Goal: Information Seeking & Learning: Learn about a topic

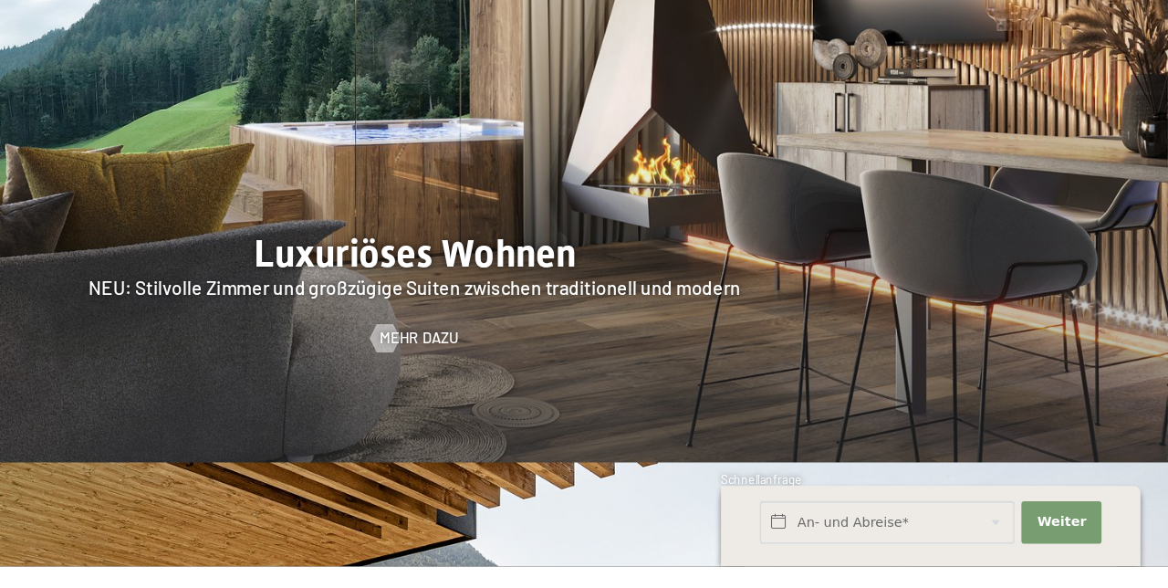
scroll to position [1369, 0]
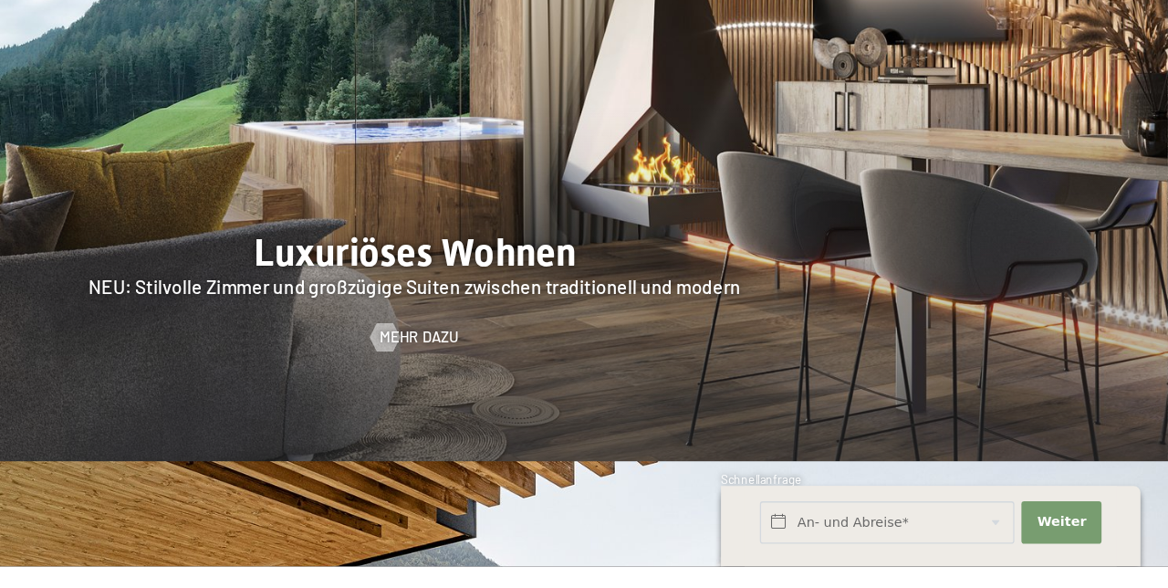
click at [583, 419] on span "Mehr dazu" at bounding box center [588, 410] width 61 height 16
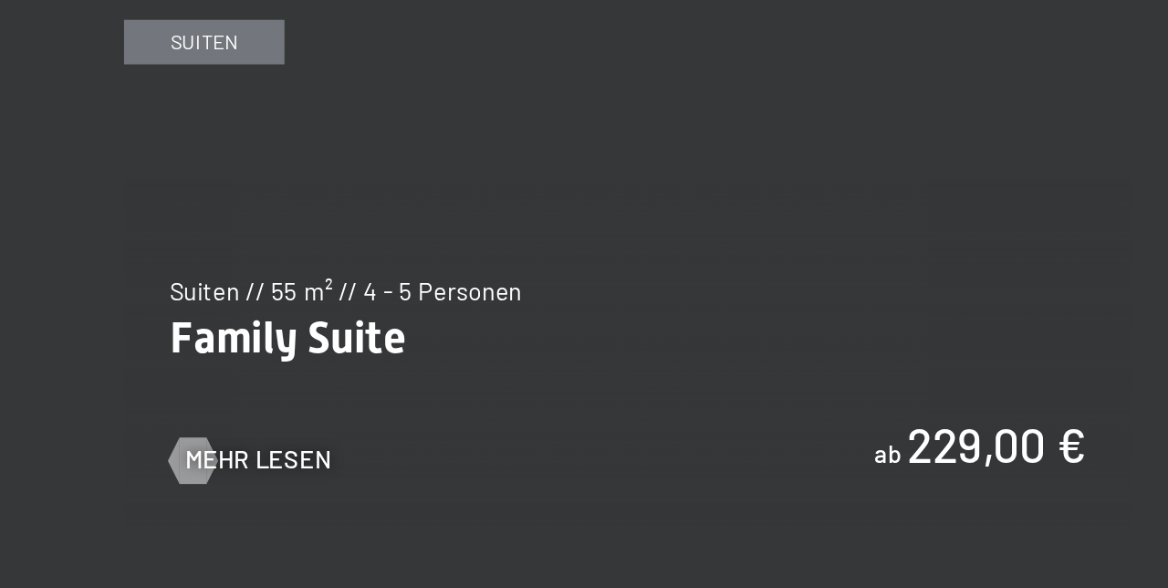
scroll to position [1604, 0]
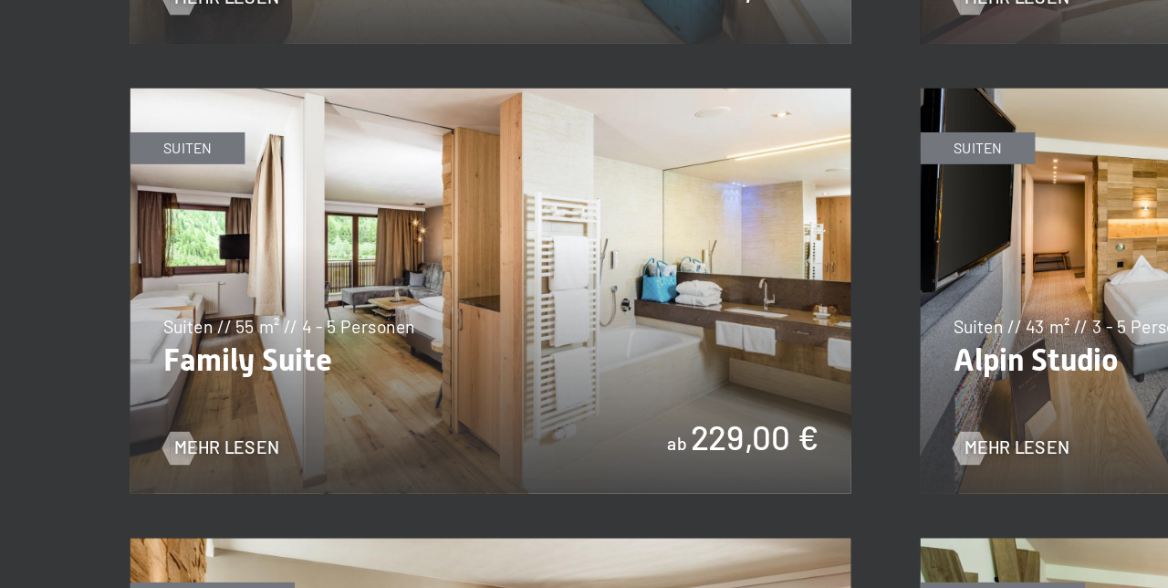
click at [132, 502] on img at bounding box center [323, 390] width 475 height 267
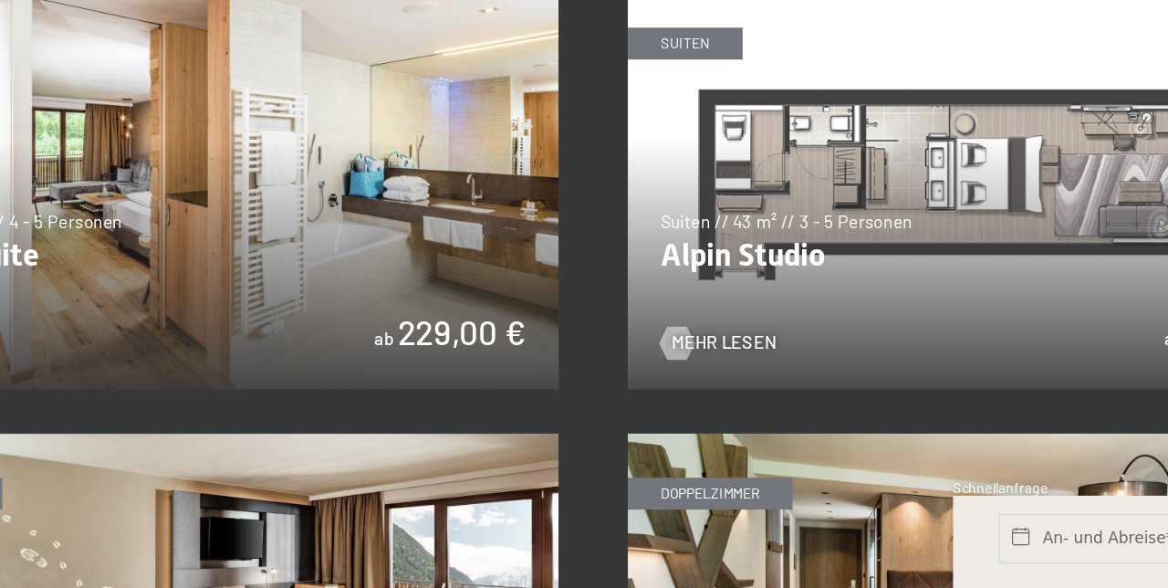
click at [912, 408] on img at bounding box center [844, 321] width 475 height 267
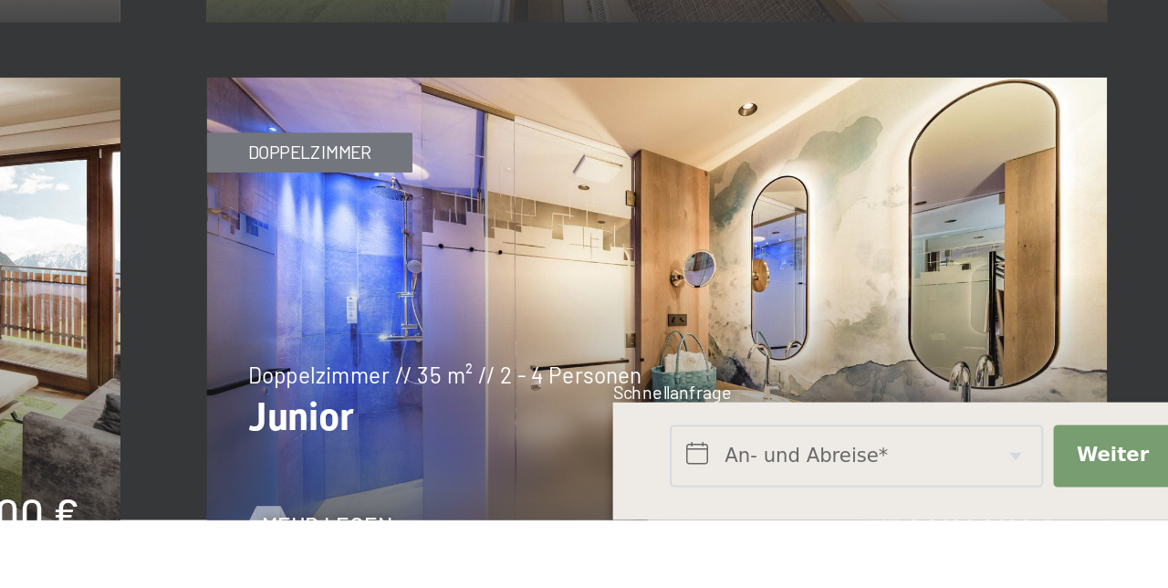
scroll to position [1805, 0]
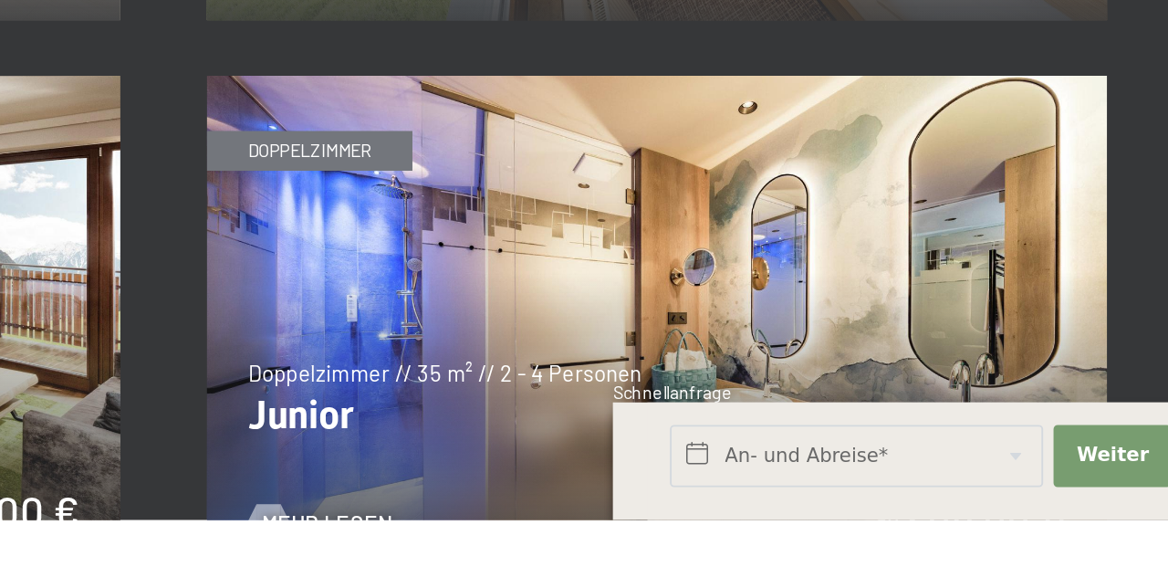
click at [1013, 531] on img at bounding box center [844, 486] width 475 height 267
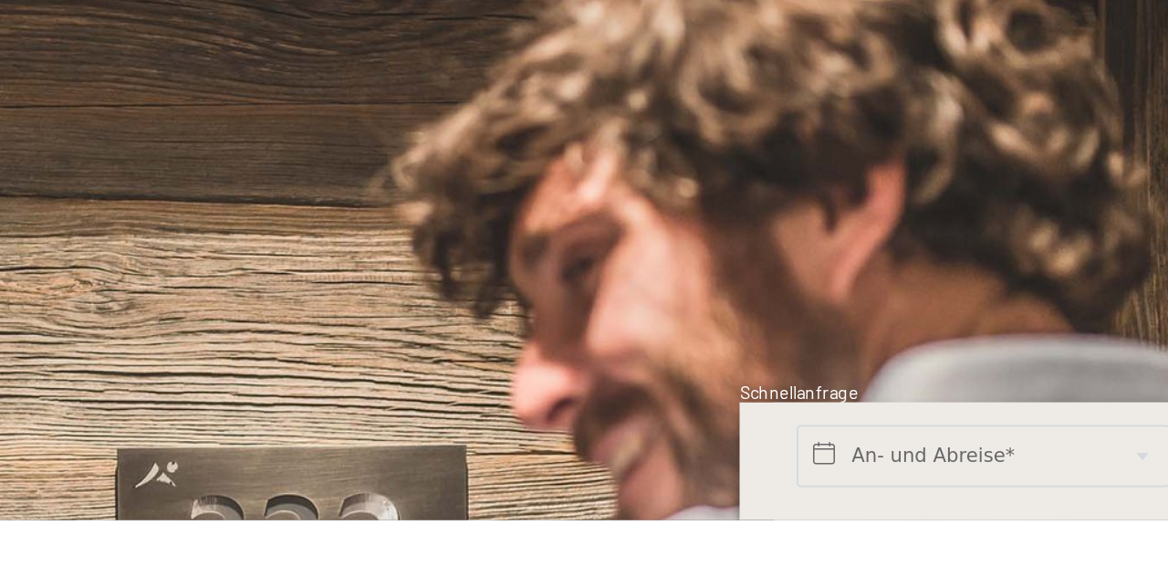
scroll to position [2927, 0]
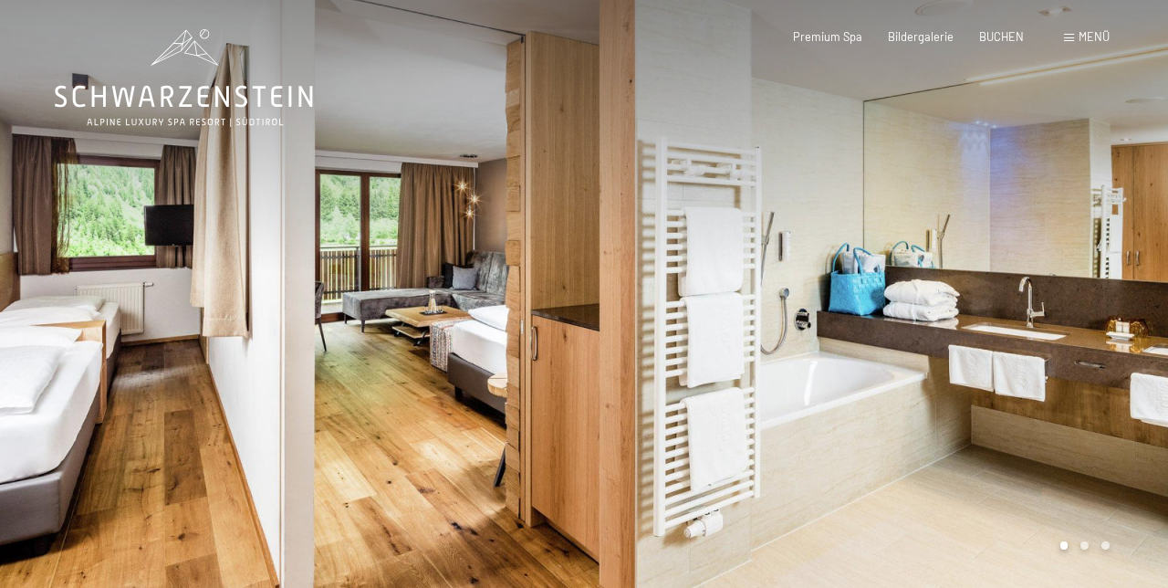
click at [1009, 350] on div at bounding box center [876, 296] width 584 height 593
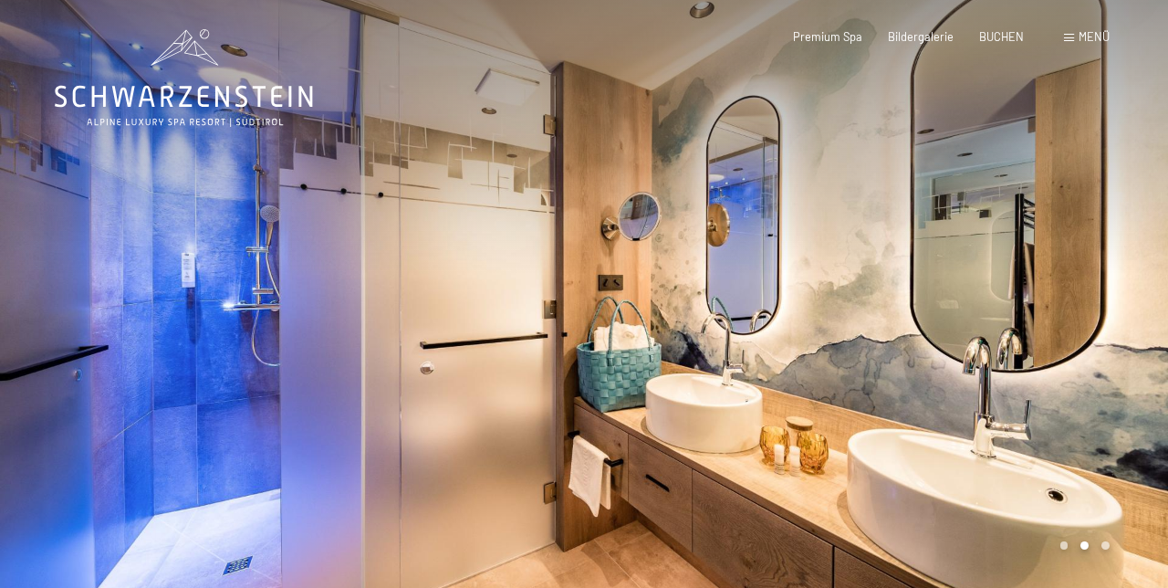
click at [1081, 332] on div at bounding box center [876, 296] width 584 height 593
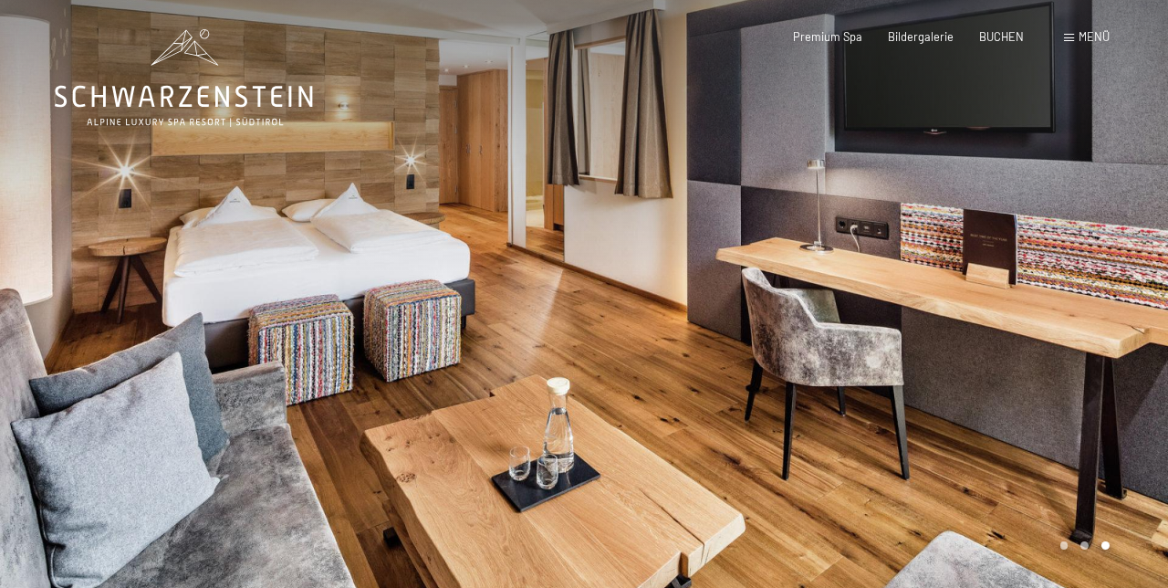
click at [1073, 326] on div at bounding box center [876, 296] width 584 height 593
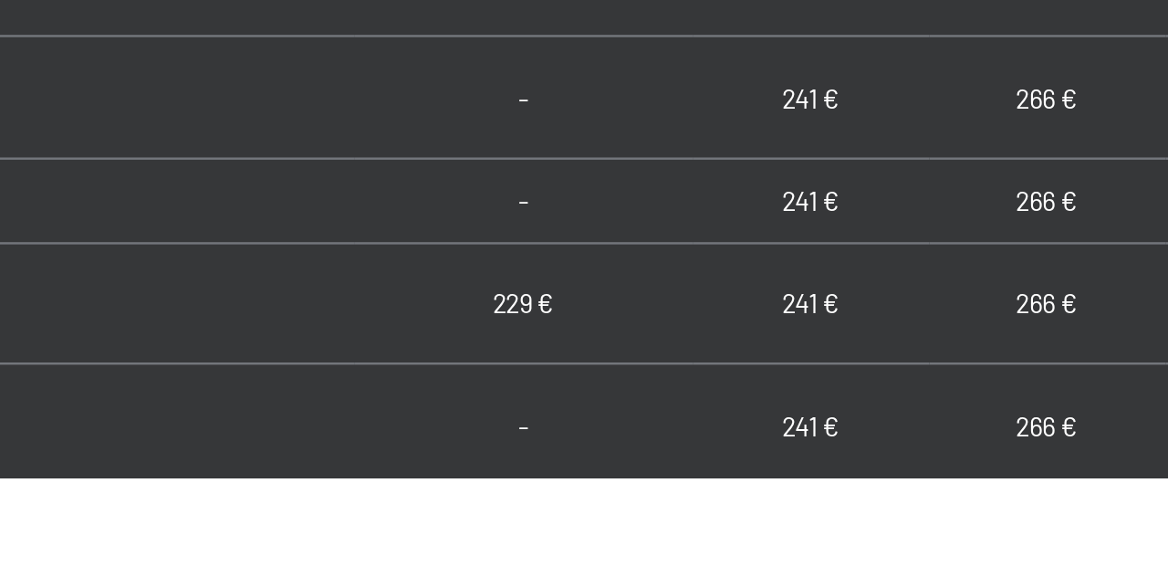
scroll to position [909, 0]
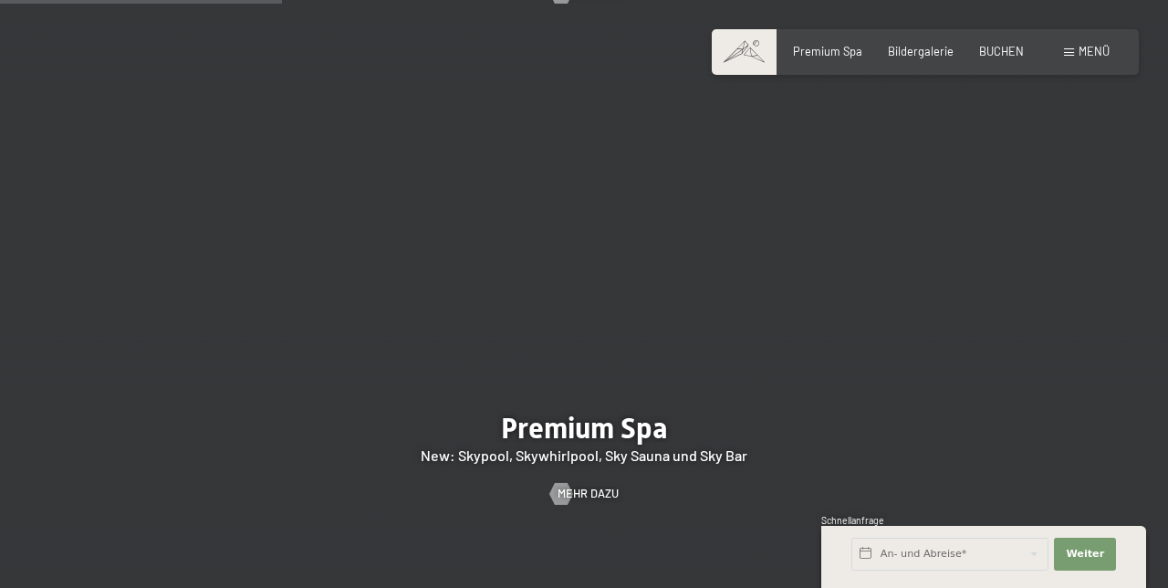
scroll to position [1818, 0]
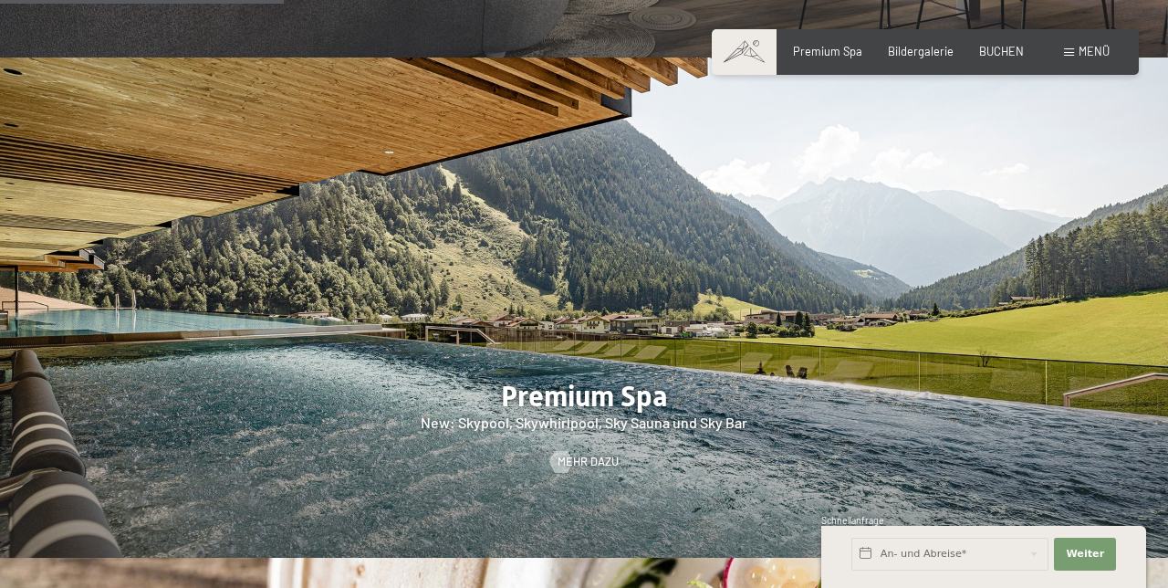
click at [997, 486] on div at bounding box center [584, 307] width 1168 height 500
click at [555, 473] on div at bounding box center [561, 462] width 13 height 22
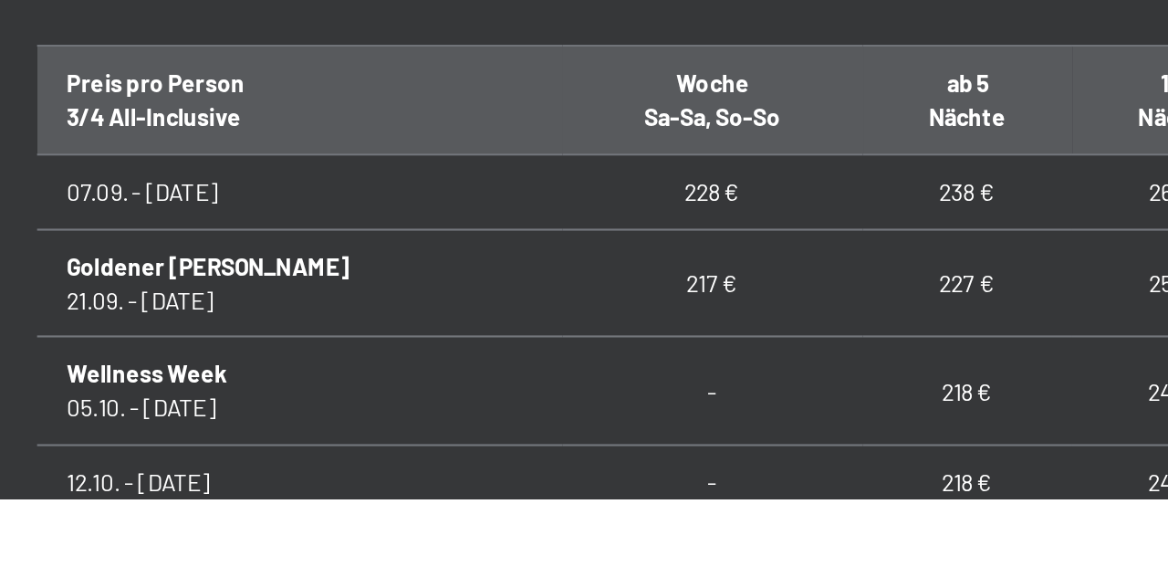
scroll to position [803, 0]
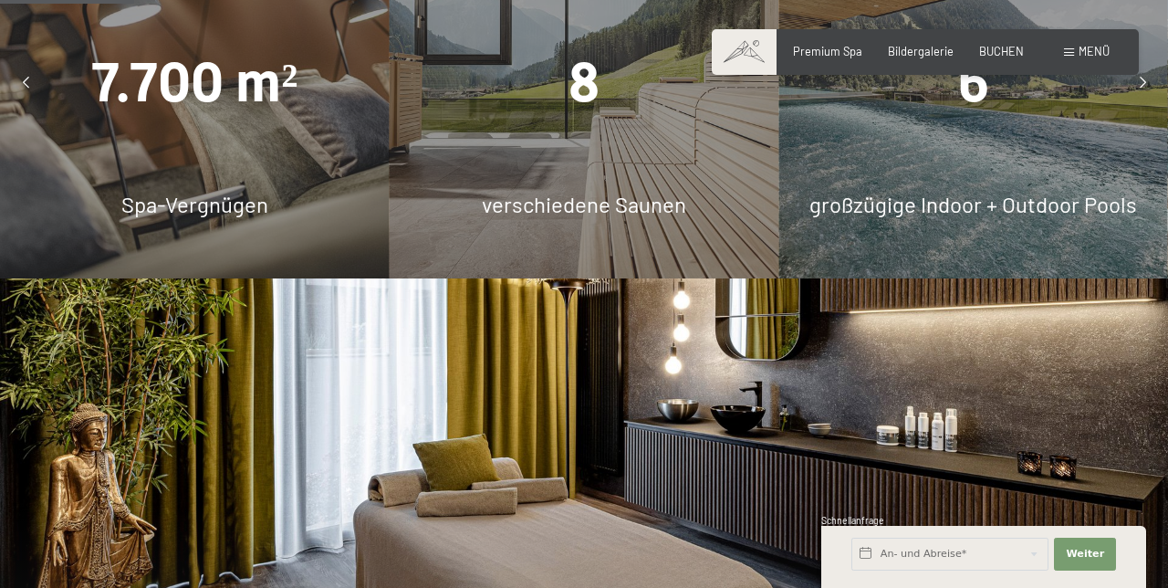
scroll to position [1192, 0]
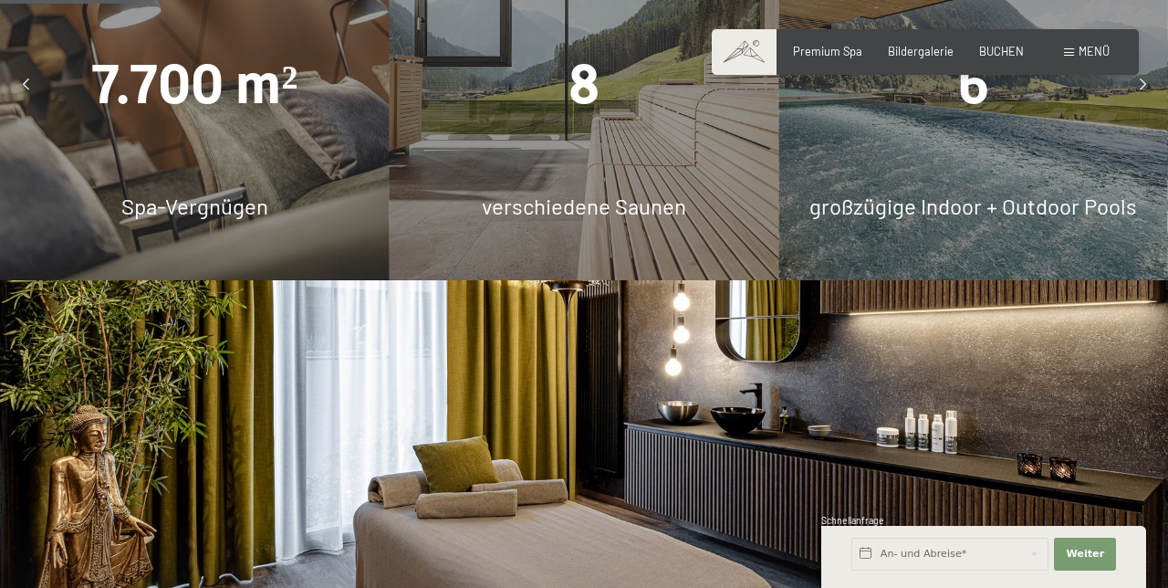
click at [1077, 219] on span "großzügige Indoor + Outdoor Pools" at bounding box center [973, 206] width 328 height 26
click at [1004, 219] on span "großzügige Indoor + Outdoor Pools" at bounding box center [973, 206] width 328 height 26
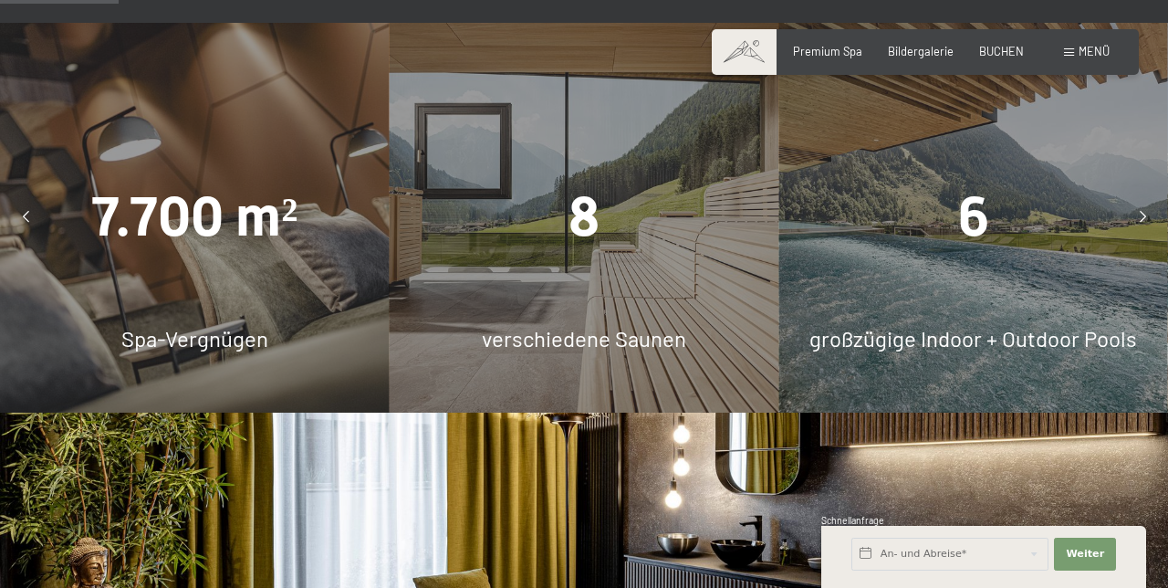
scroll to position [1059, 0]
click at [1143, 236] on div at bounding box center [1142, 218] width 37 height 37
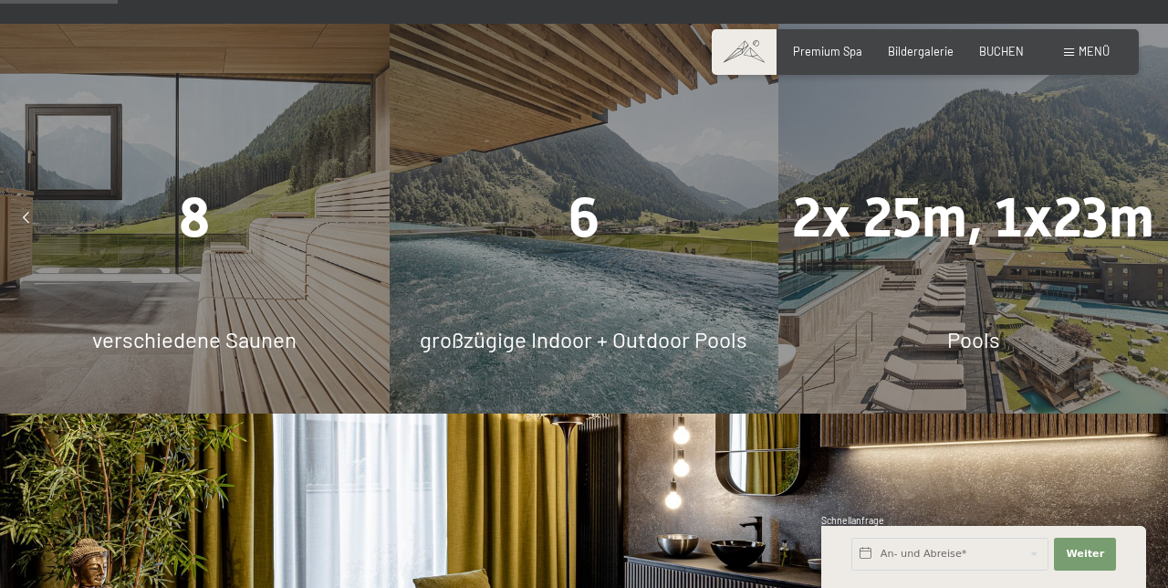
click at [982, 352] on span "Pools" at bounding box center [973, 339] width 53 height 26
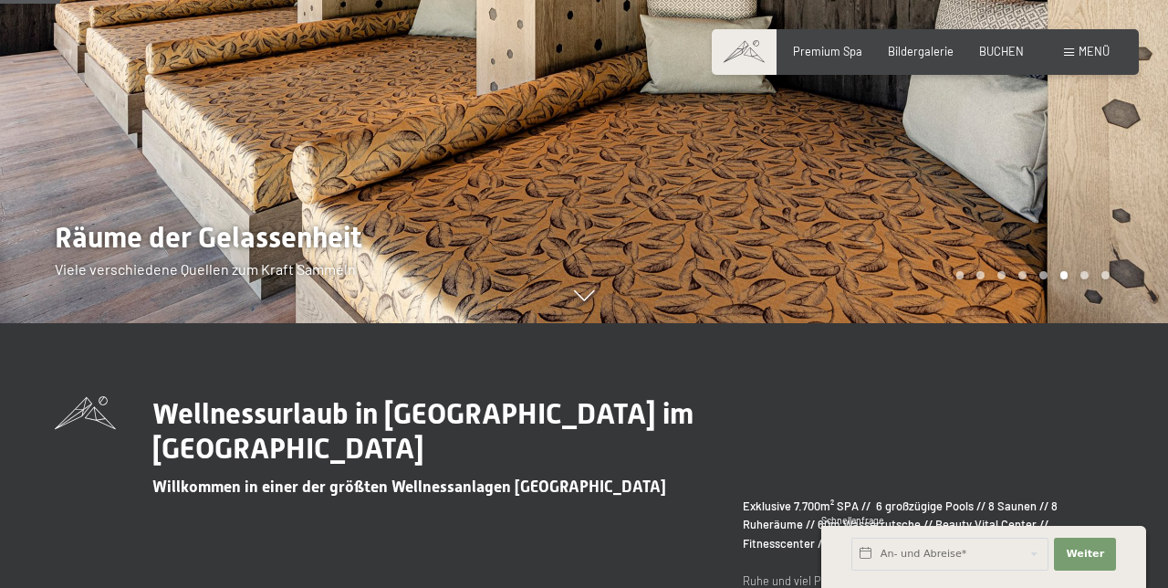
scroll to position [0, 0]
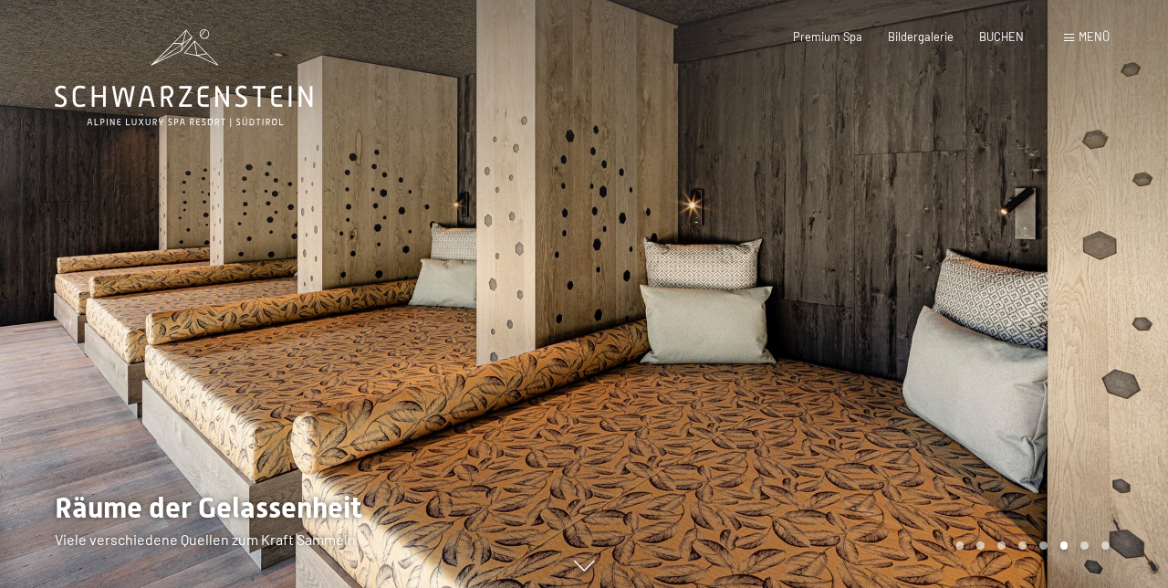
click at [1075, 40] on div "Menü" at bounding box center [1087, 37] width 46 height 16
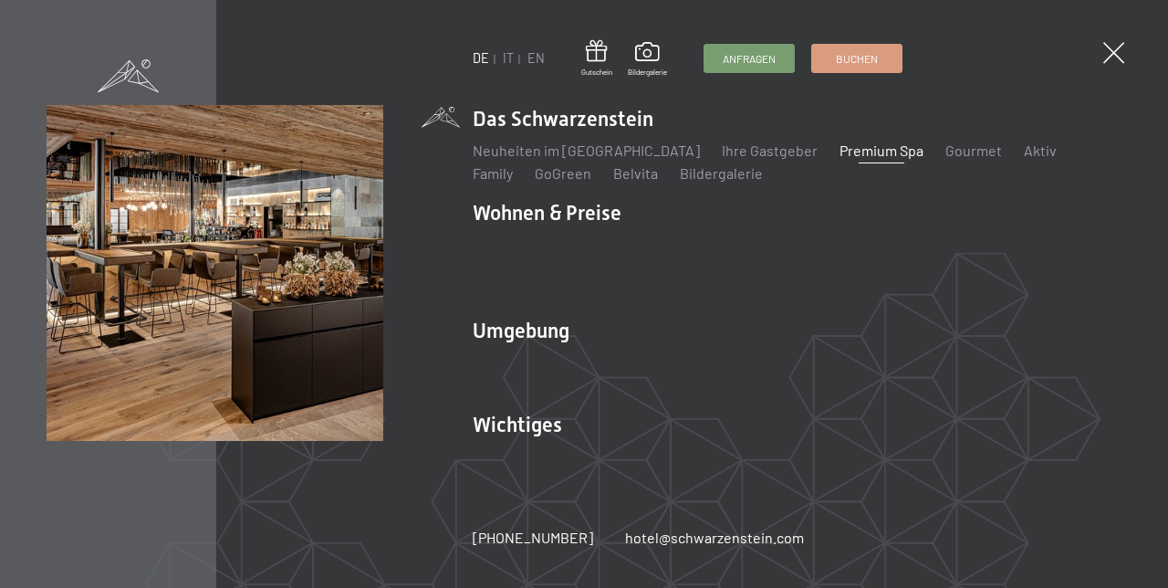
click at [590, 225] on li "Wohnen & Preise Inklusivleistungen Zimmer & Preise Liste Angebote Liste Familie…" at bounding box center [797, 250] width 649 height 103
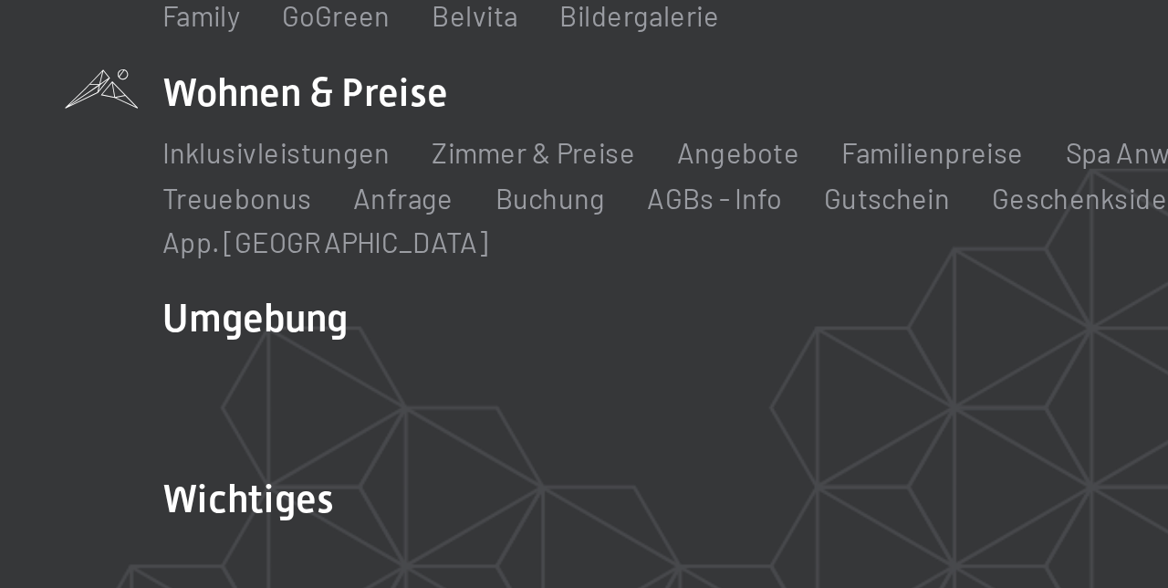
click at [687, 253] on link "Zimmer & Preise" at bounding box center [666, 243] width 106 height 17
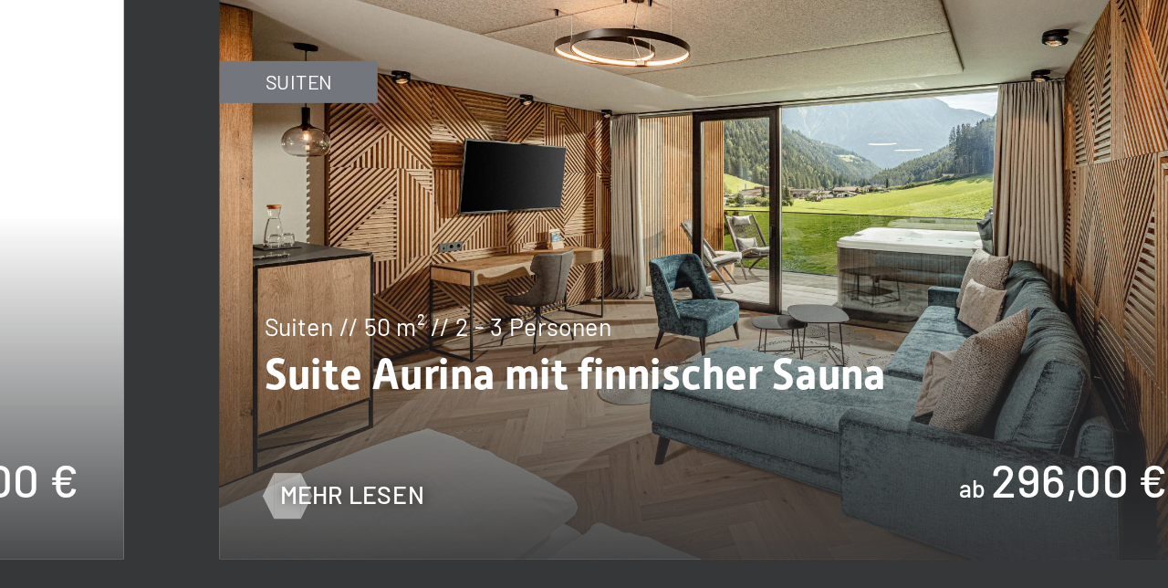
scroll to position [831, 0]
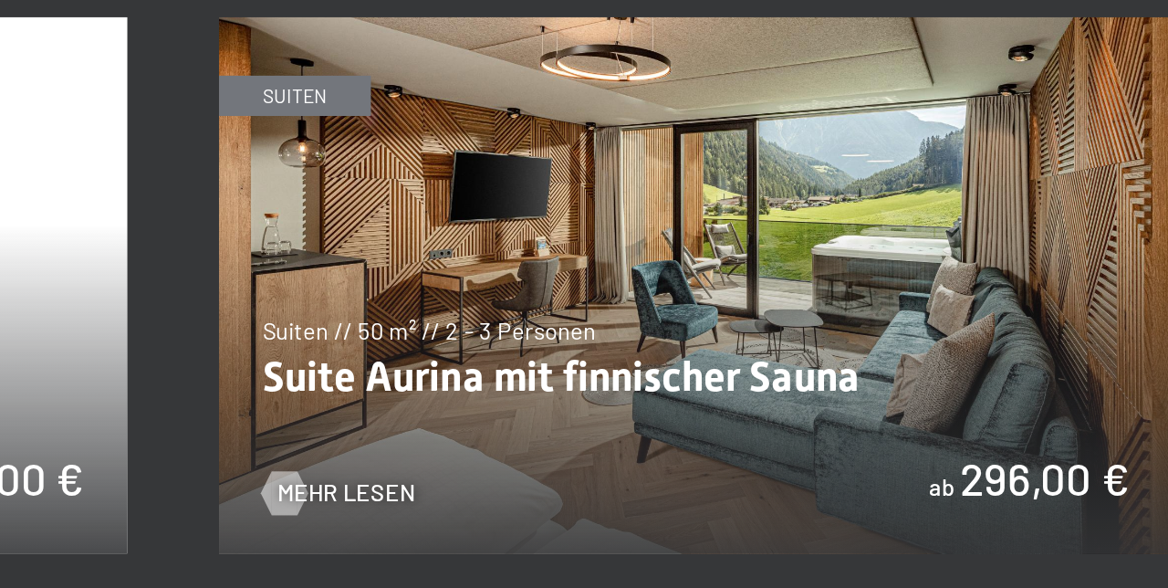
click at [989, 307] on img at bounding box center [844, 274] width 475 height 267
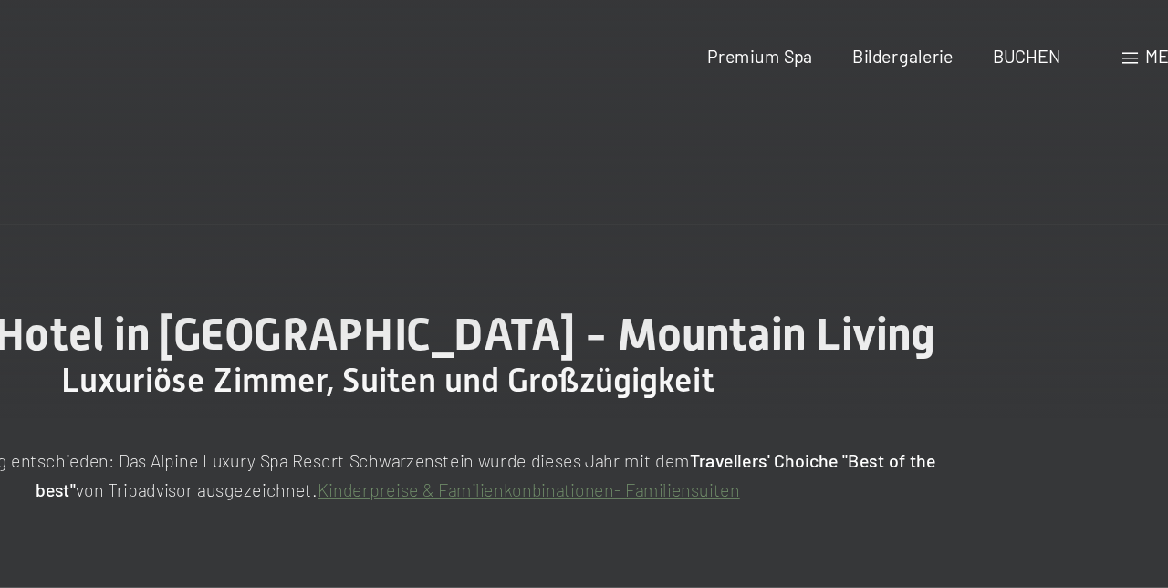
scroll to position [0, 0]
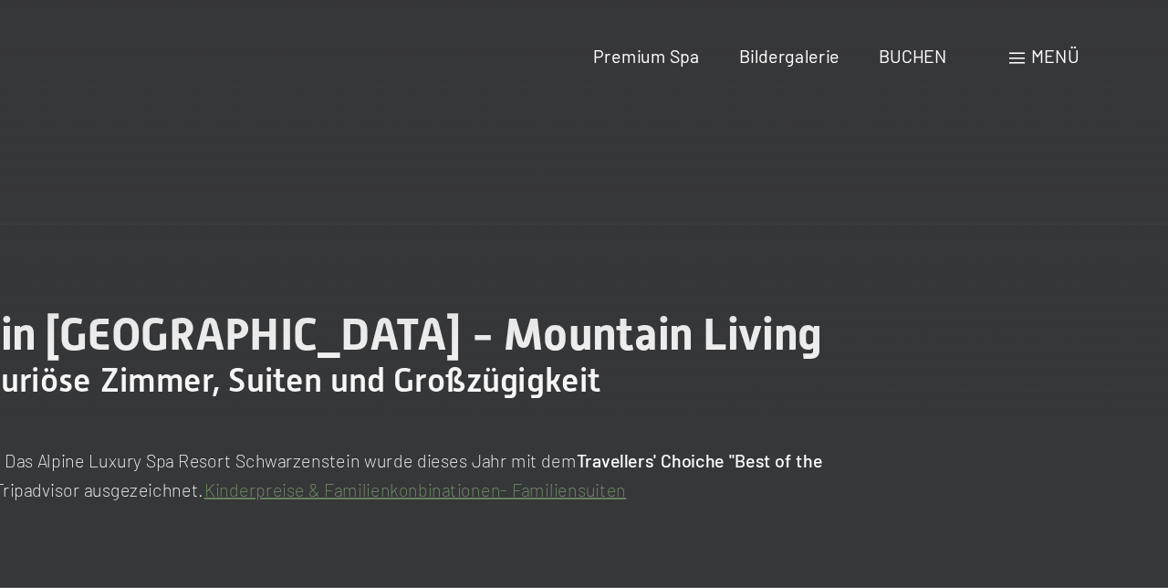
click at [1075, 44] on div "Menü" at bounding box center [1087, 37] width 46 height 16
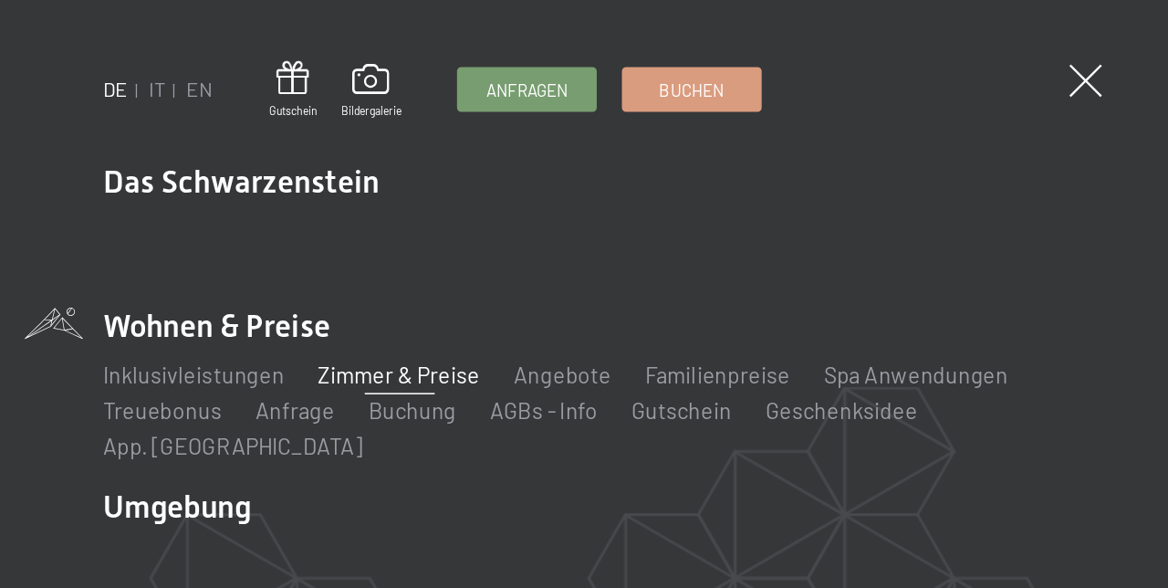
click at [487, 253] on link "Inklusivleistungen" at bounding box center [532, 243] width 119 height 17
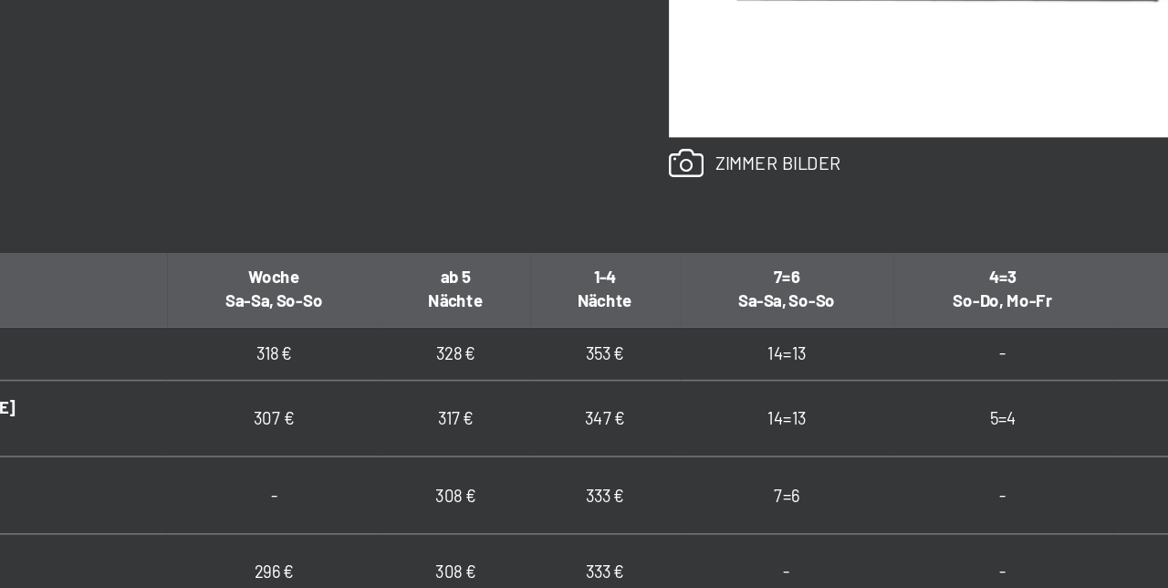
scroll to position [924, 0]
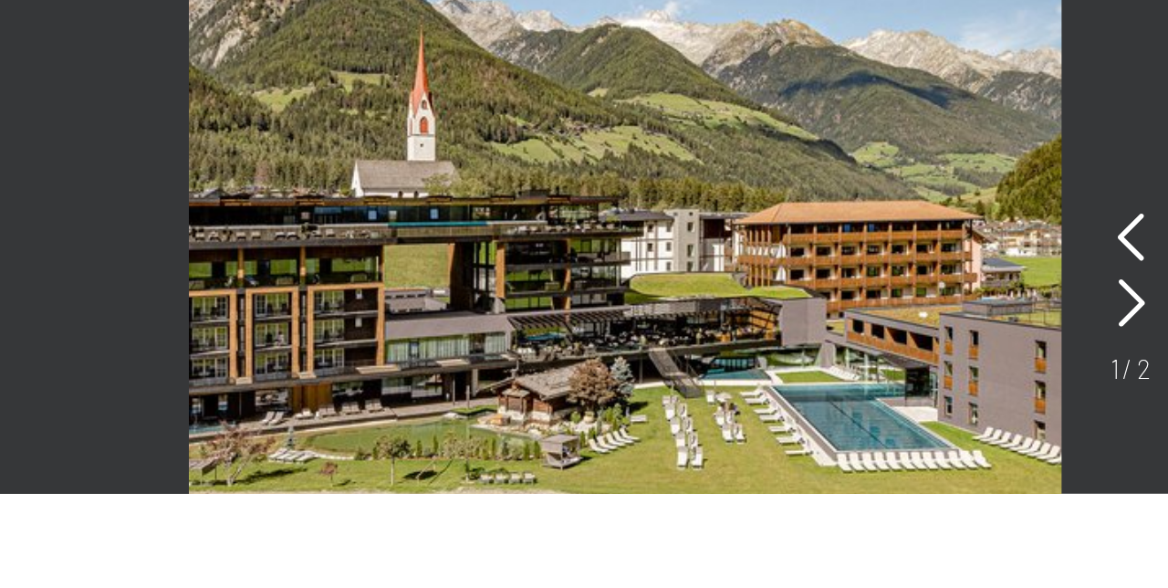
scroll to position [909, 0]
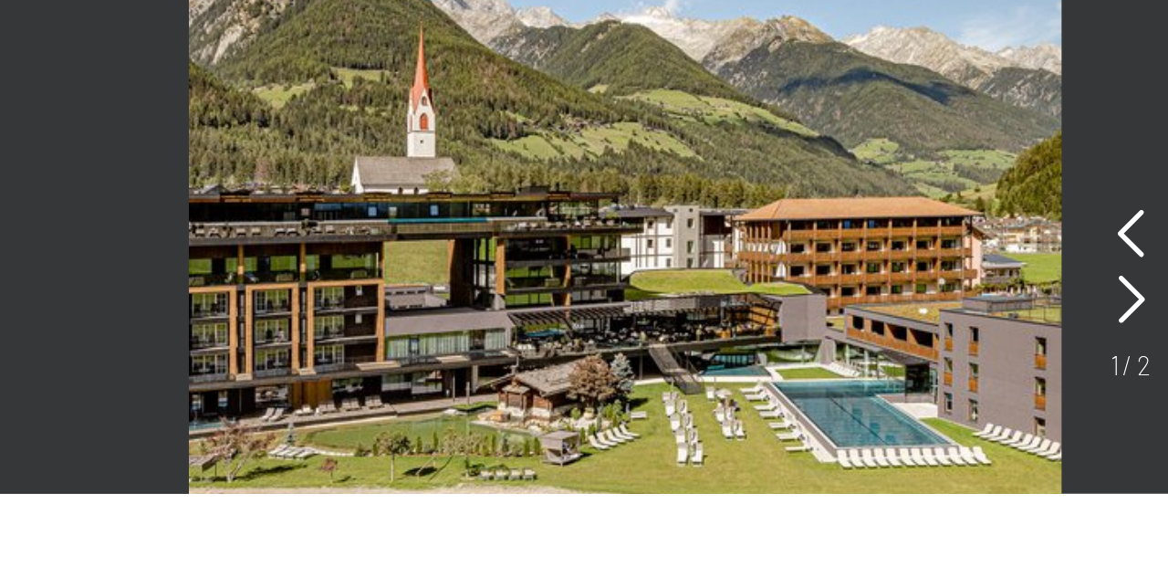
click at [661, 503] on icon at bounding box center [663, 501] width 12 height 22
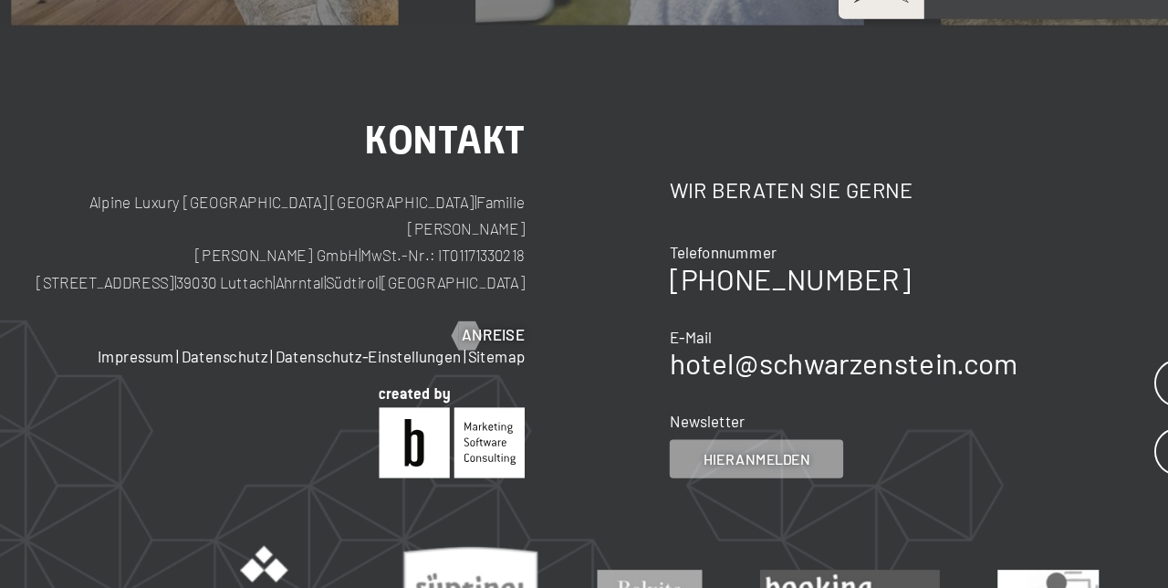
scroll to position [2676, 0]
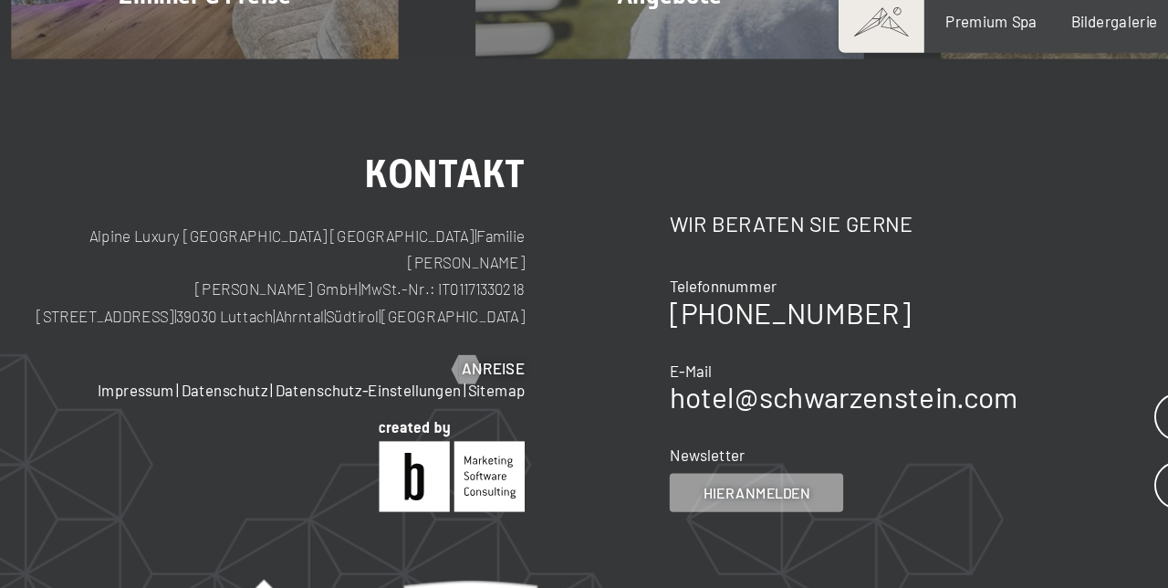
click at [458, 307] on span "Anreise" at bounding box center [450, 315] width 47 height 16
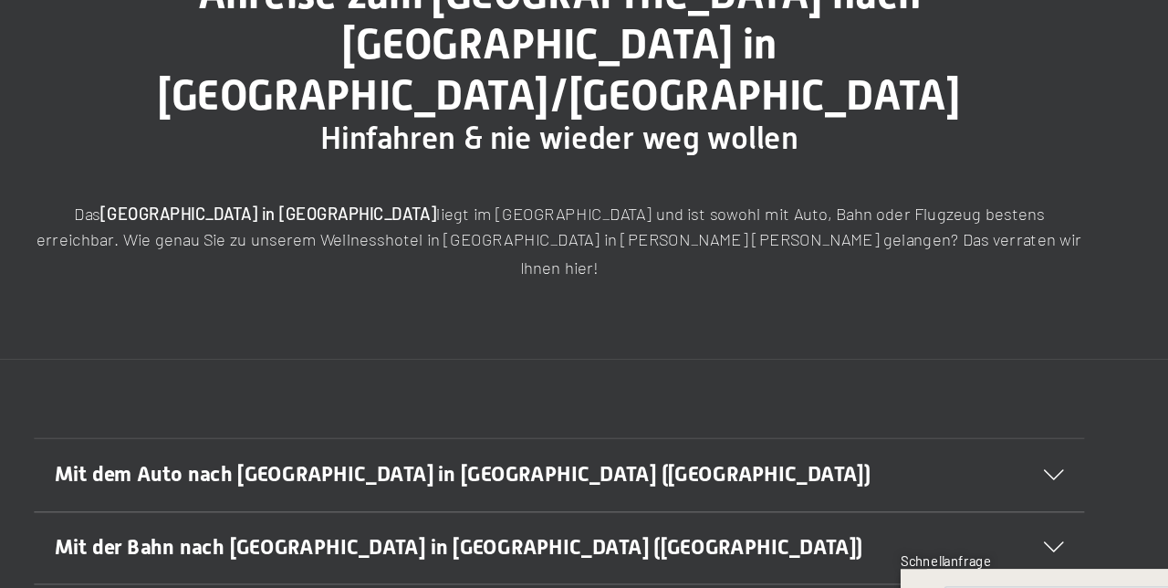
scroll to position [93, 0]
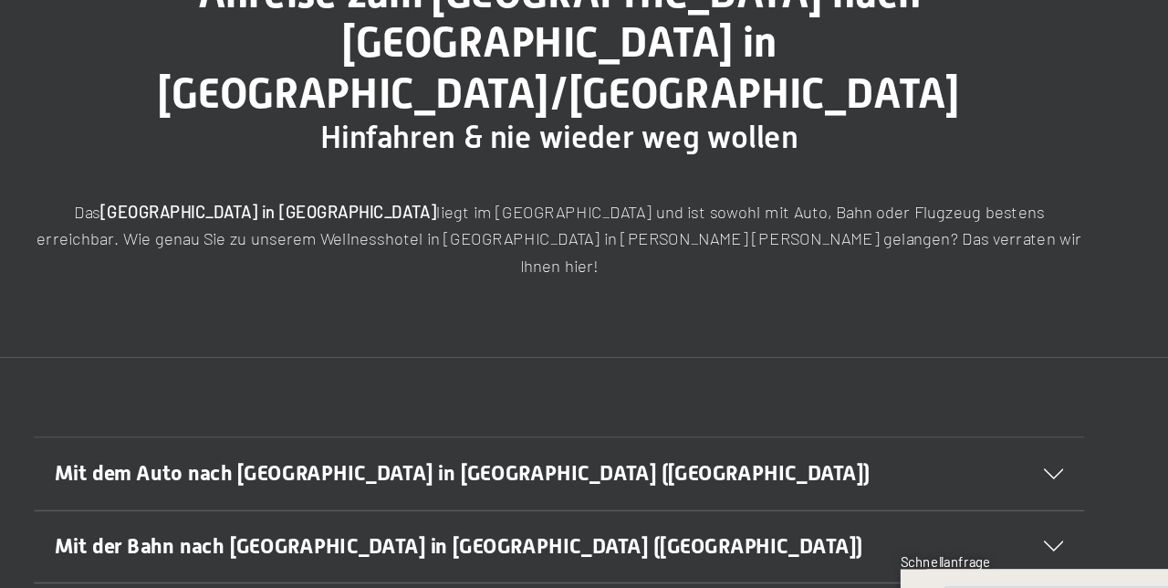
click at [929, 434] on div "Mit dem Auto nach [GEOGRAPHIC_DATA] in [GEOGRAPHIC_DATA] ([GEOGRAPHIC_DATA])" at bounding box center [584, 458] width 701 height 49
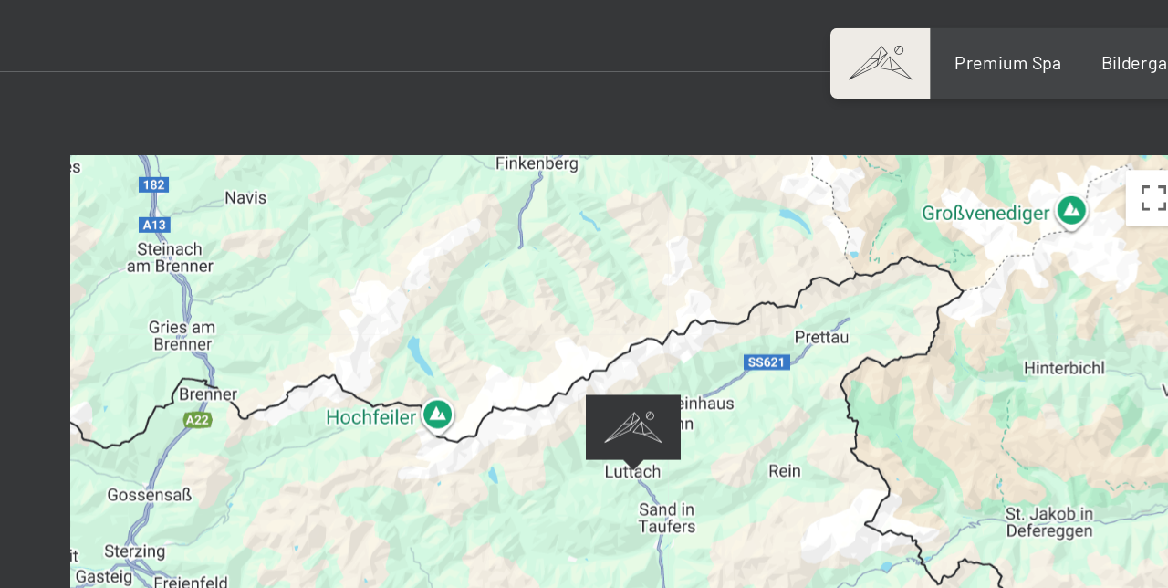
scroll to position [1029, 0]
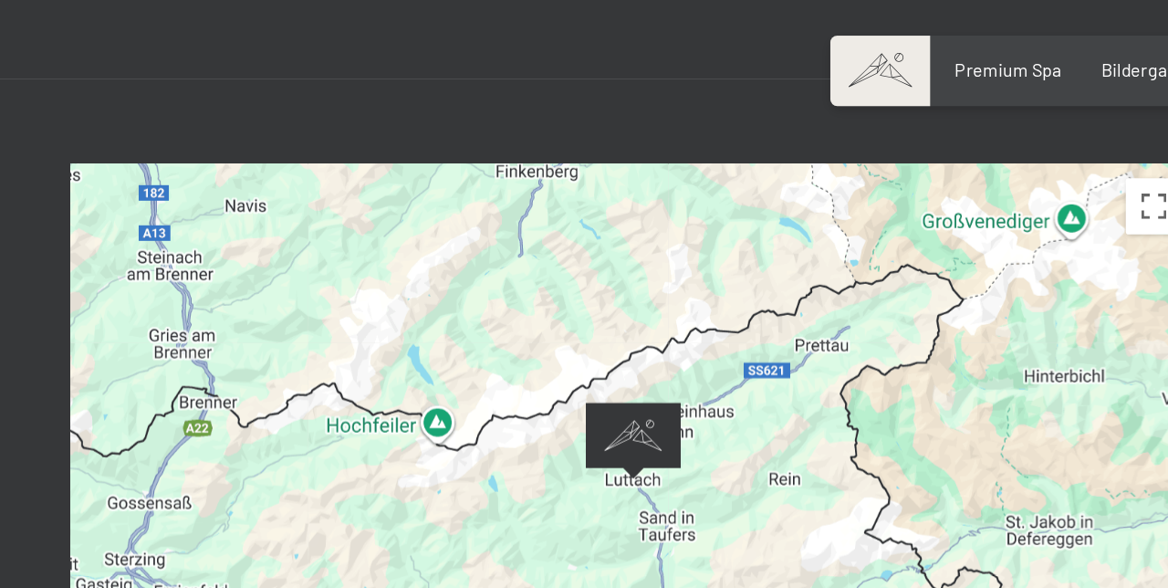
click at [820, 240] on div at bounding box center [584, 316] width 730 height 409
click at [282, 225] on div at bounding box center [584, 316] width 730 height 409
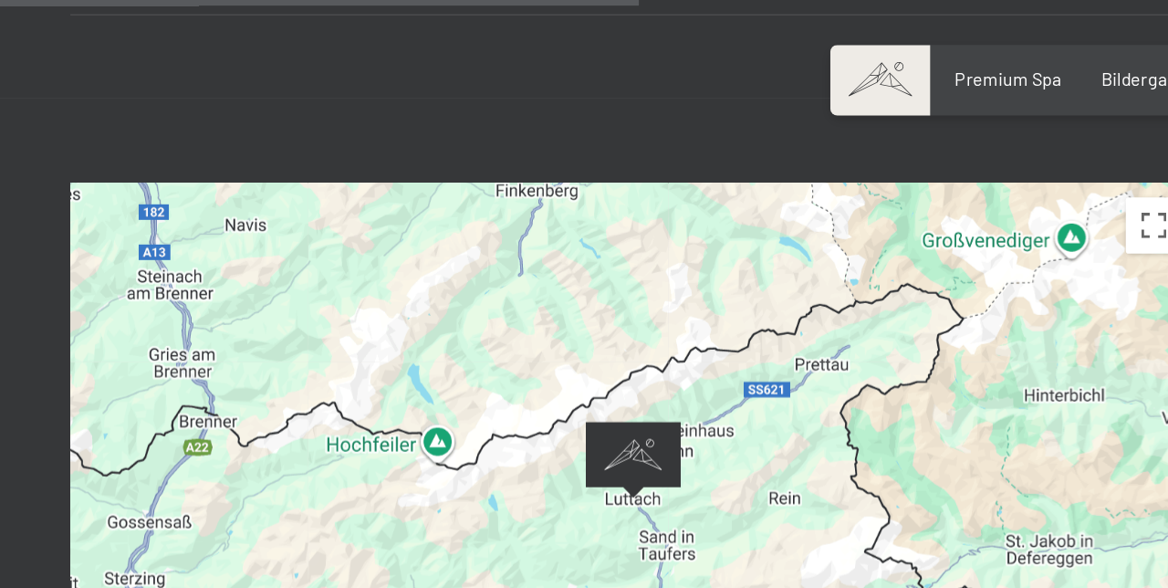
scroll to position [1022, 0]
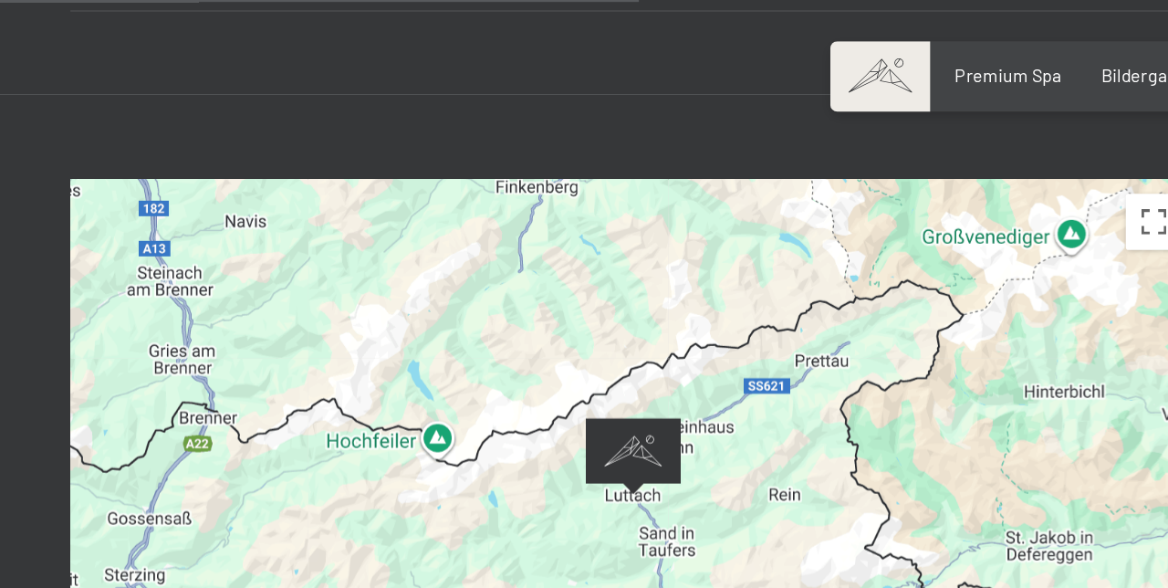
click at [801, 239] on div at bounding box center [584, 323] width 730 height 409
